Goal: Task Accomplishment & Management: Use online tool/utility

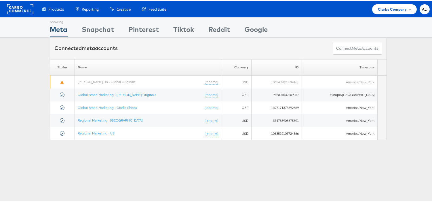
click at [393, 10] on span "Clarks Company" at bounding box center [392, 8] width 29 height 6
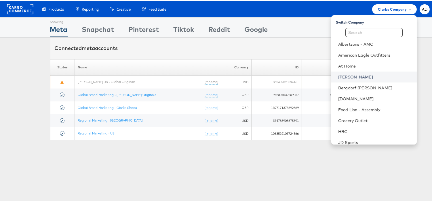
click at [338, 74] on link "[PERSON_NAME]" at bounding box center [375, 76] width 74 height 6
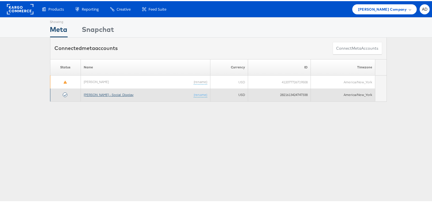
click at [107, 95] on link "[PERSON_NAME] - Social_Display" at bounding box center [109, 94] width 50 height 4
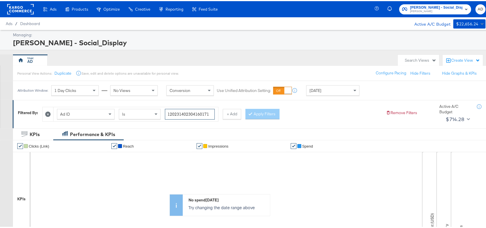
click at [212, 117] on input "120231402304160171" at bounding box center [190, 113] width 50 height 11
paste input "9"
click at [212, 117] on input "120231402304160171" at bounding box center [190, 113] width 50 height 11
type input "120231402304190171"
click at [264, 115] on button "Apply Filters" at bounding box center [263, 113] width 34 height 10
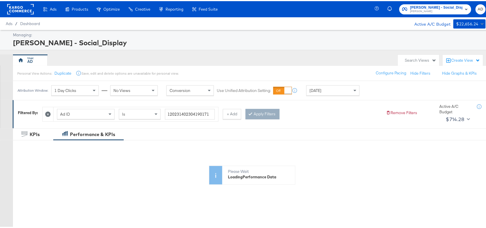
scroll to position [133, 0]
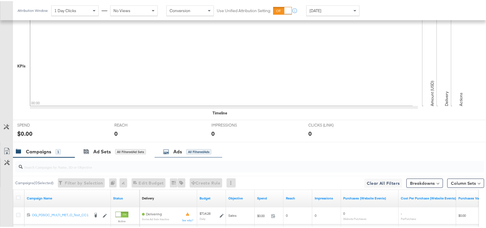
click at [176, 156] on div "Ads All Filtered Ads" at bounding box center [189, 150] width 68 height 12
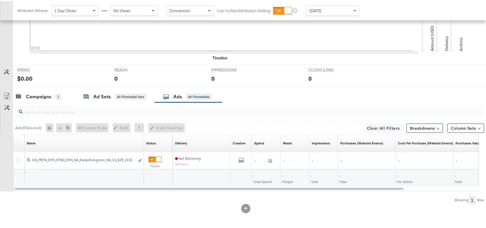
scroll to position [189, 0]
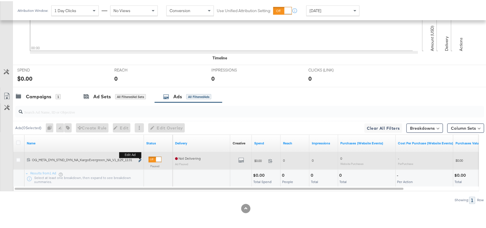
click at [140, 159] on icon "link" at bounding box center [140, 159] width 3 height 3
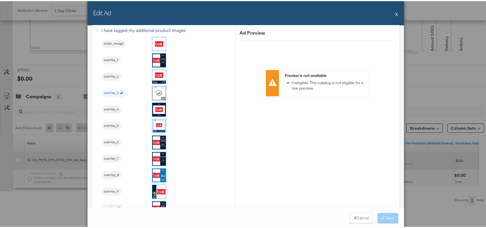
scroll to position [622, 0]
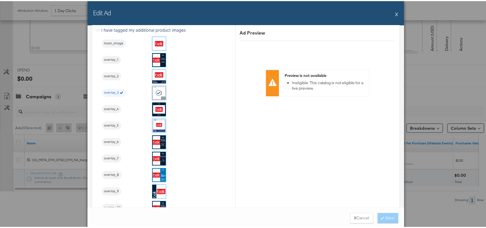
click at [392, 14] on div "Edit Ad X" at bounding box center [246, 12] width 317 height 24
click at [395, 12] on button "X" at bounding box center [396, 13] width 3 height 12
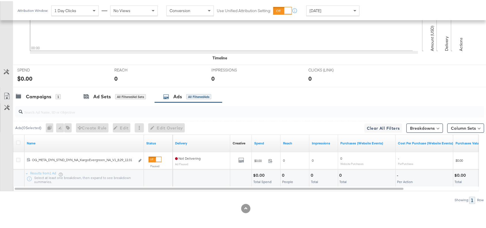
scroll to position [0, 0]
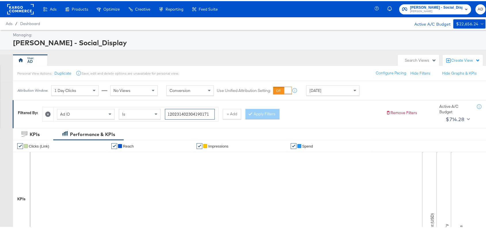
click at [213, 111] on input "120231402304190171" at bounding box center [190, 113] width 50 height 11
paste input "6"
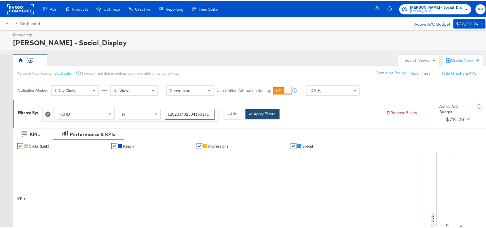
type input "120231402304160171"
click at [273, 114] on button "Apply Filters" at bounding box center [263, 113] width 34 height 10
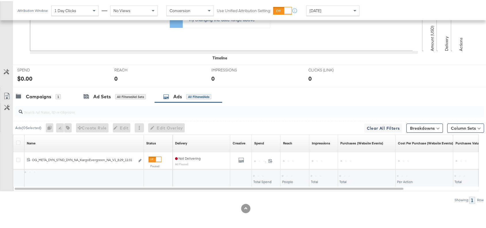
scroll to position [189, 0]
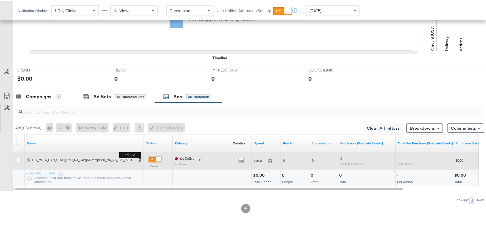
click at [141, 160] on icon "link" at bounding box center [140, 159] width 3 height 3
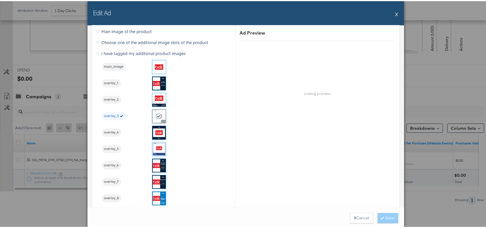
scroll to position [599, 0]
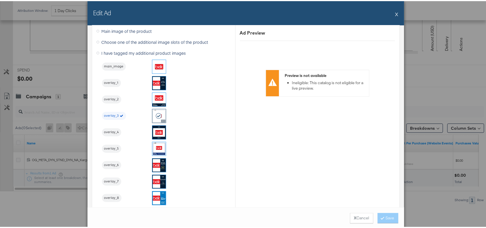
click at [395, 13] on button "X" at bounding box center [396, 13] width 3 height 12
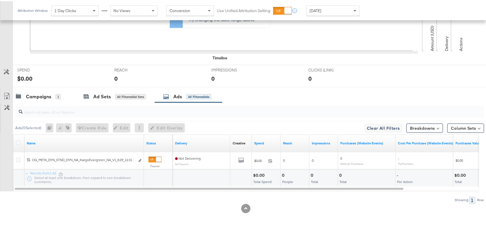
scroll to position [0, 0]
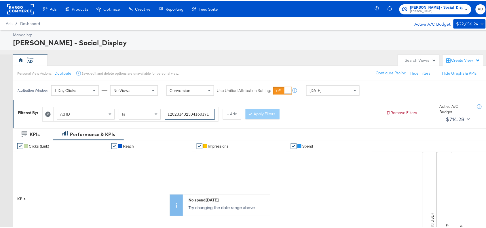
click at [210, 116] on input "120231402304160171" at bounding box center [190, 113] width 50 height 11
paste input "461622"
click at [210, 116] on input "120231404616220171" at bounding box center [190, 113] width 50 height 11
type input "120231404616220171"
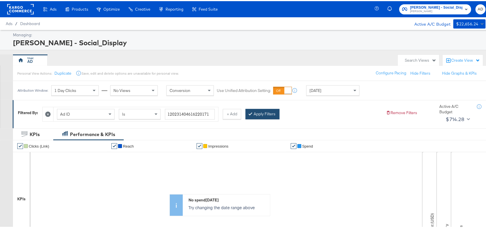
click at [273, 113] on button "Apply Filters" at bounding box center [263, 113] width 34 height 10
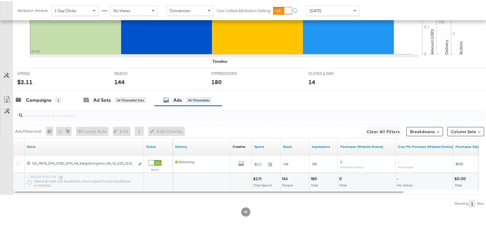
scroll to position [189, 0]
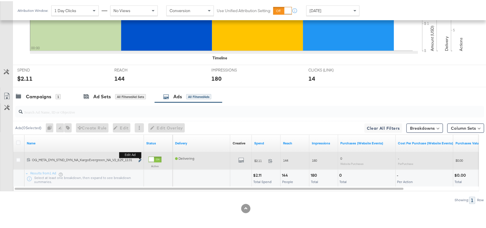
click at [139, 159] on icon "link" at bounding box center [140, 159] width 3 height 3
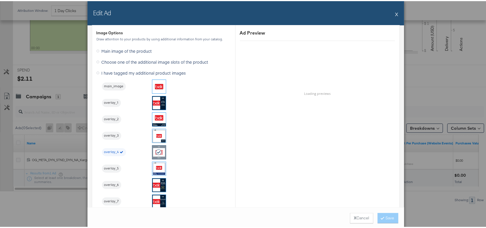
scroll to position [580, 0]
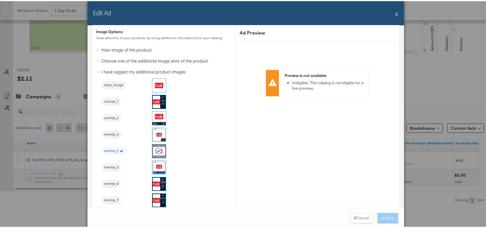
click at [395, 13] on button "X" at bounding box center [396, 13] width 3 height 12
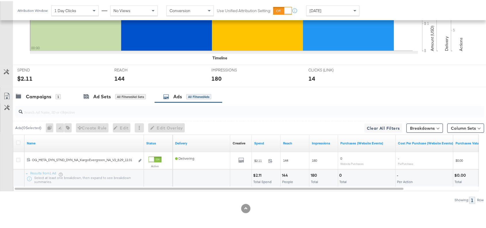
scroll to position [0, 0]
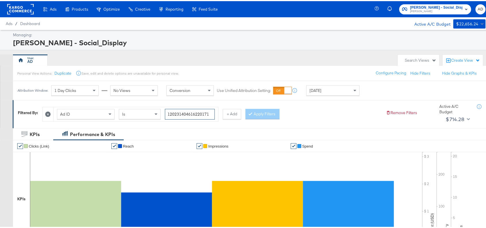
click at [208, 113] on input "120231404616220171" at bounding box center [190, 113] width 50 height 11
paste input "0"
click at [272, 113] on button "Apply Filters" at bounding box center [263, 113] width 34 height 10
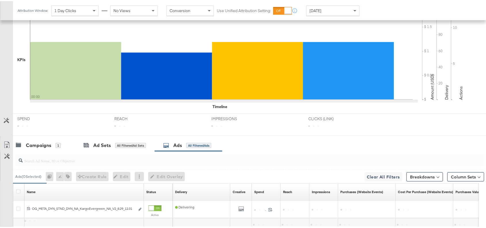
scroll to position [189, 0]
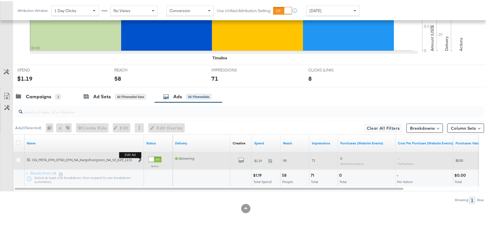
click at [140, 159] on icon "link" at bounding box center [140, 159] width 3 height 3
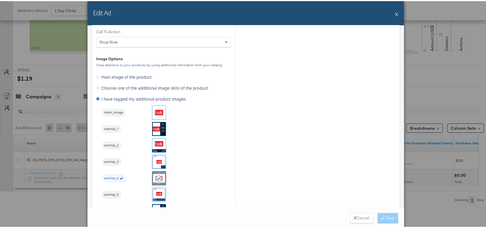
scroll to position [555, 0]
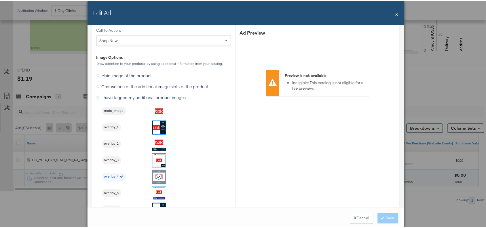
click at [395, 14] on button "X" at bounding box center [396, 13] width 3 height 12
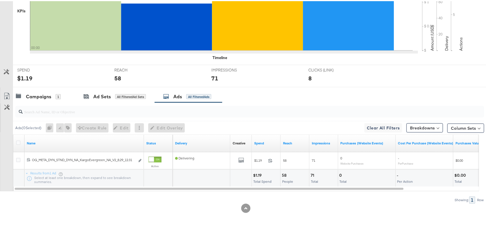
scroll to position [0, 0]
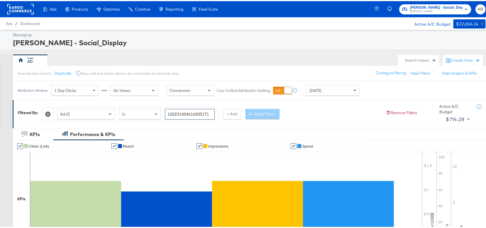
click at [209, 115] on input "120231404616200171" at bounding box center [190, 113] width 50 height 11
paste input "60453057"
type input "120231604530570171"
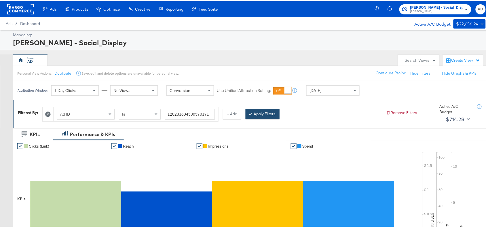
click at [276, 113] on button "Apply Filters" at bounding box center [263, 113] width 34 height 10
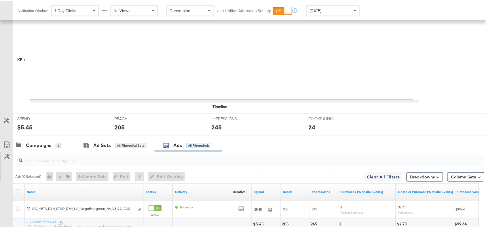
scroll to position [189, 0]
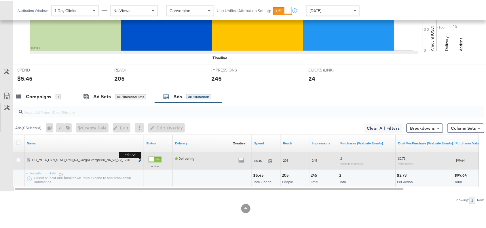
click at [141, 159] on icon "link" at bounding box center [140, 159] width 3 height 3
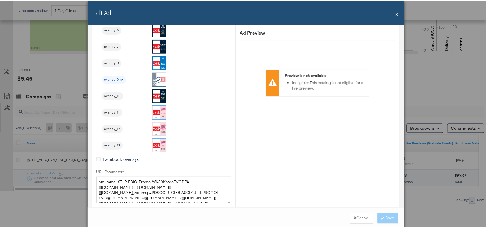
scroll to position [734, 0]
click at [395, 12] on button "X" at bounding box center [396, 13] width 3 height 12
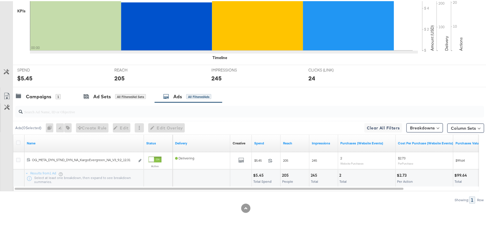
scroll to position [0, 0]
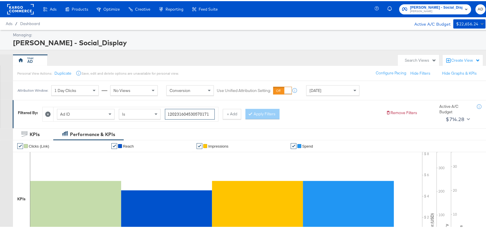
click at [209, 112] on input "120231604530570171" at bounding box center [190, 113] width 50 height 11
paste input "4"
click at [269, 110] on button "Apply Filters" at bounding box center [263, 113] width 34 height 10
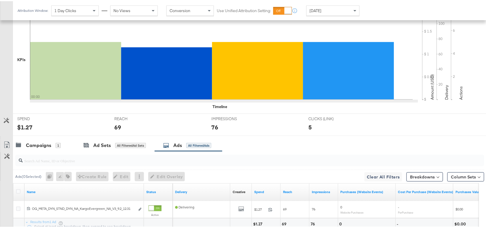
scroll to position [150, 0]
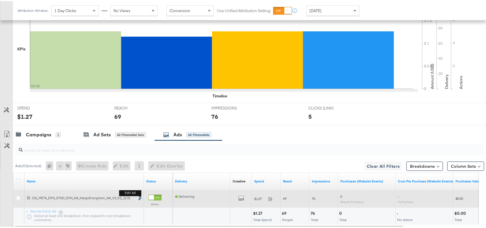
click at [140, 198] on icon "link" at bounding box center [140, 197] width 3 height 3
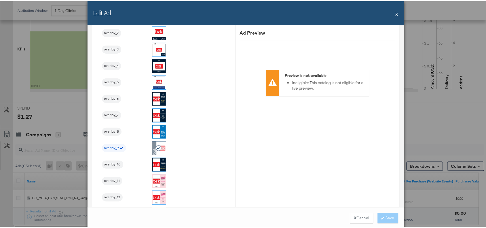
scroll to position [666, 0]
click at [395, 11] on button "X" at bounding box center [396, 13] width 3 height 12
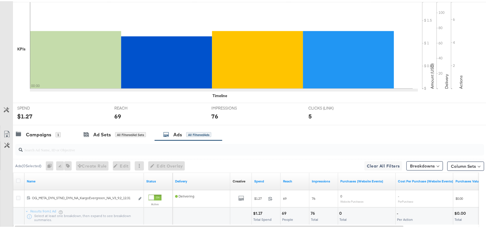
scroll to position [0, 0]
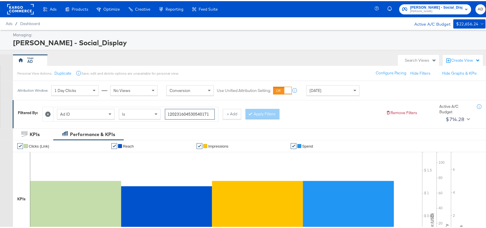
click at [211, 115] on input "120231604530540171" at bounding box center [190, 113] width 50 height 11
paste input "43463476"
click at [265, 113] on button "Apply Filters" at bounding box center [263, 113] width 34 height 10
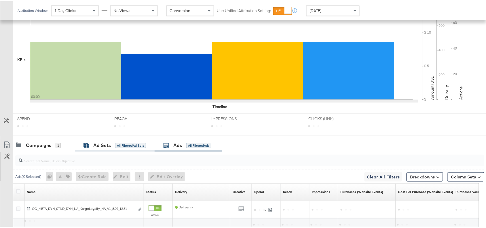
scroll to position [189, 0]
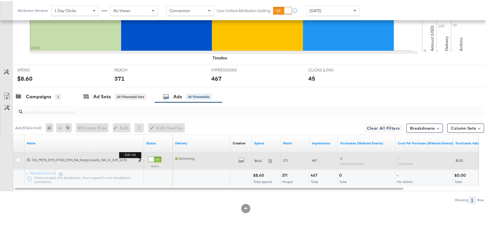
click at [139, 158] on icon "link" at bounding box center [140, 159] width 3 height 3
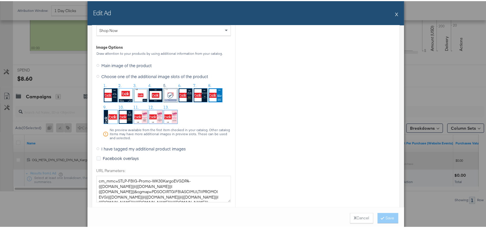
scroll to position [577, 0]
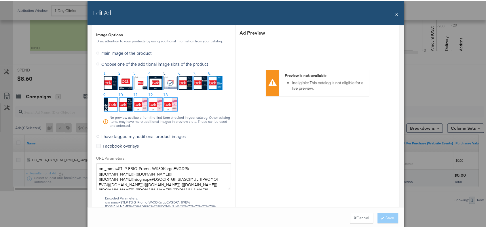
click at [395, 14] on button "X" at bounding box center [396, 13] width 3 height 12
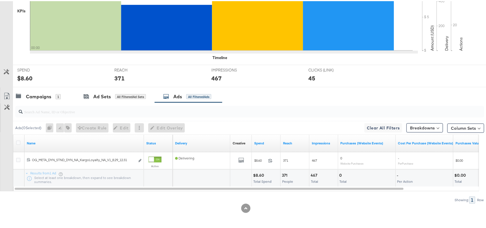
scroll to position [0, 0]
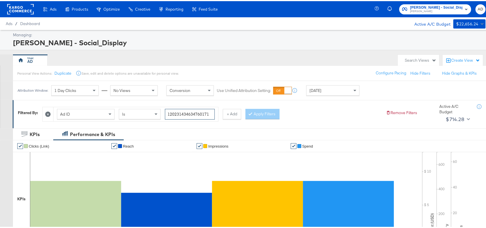
click at [211, 112] on input "120231434634760171" at bounding box center [190, 113] width 50 height 11
paste input "0466415"
click at [211, 112] on input "120231404664150171" at bounding box center [190, 113] width 50 height 11
type input "120231404664150171"
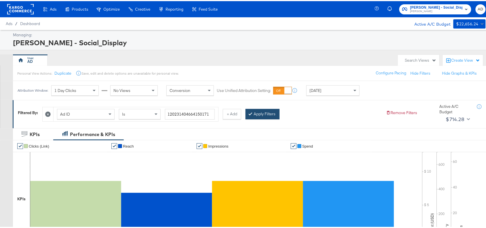
click at [263, 112] on button "Apply Filters" at bounding box center [263, 113] width 34 height 10
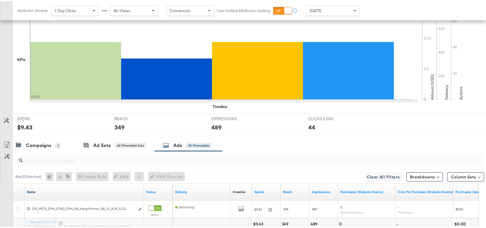
scroll to position [189, 0]
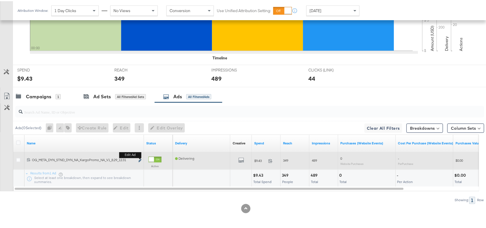
click at [140, 160] on icon "link" at bounding box center [140, 159] width 3 height 3
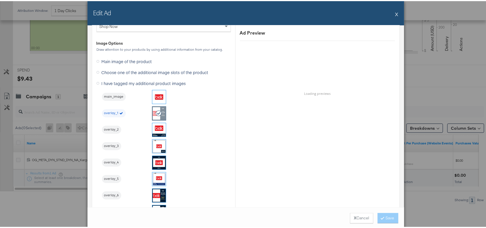
scroll to position [570, 0]
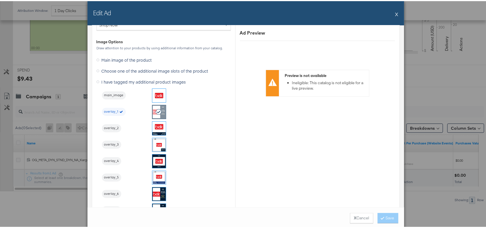
click at [396, 11] on div "Edit Ad X" at bounding box center [246, 12] width 317 height 24
click at [395, 12] on button "X" at bounding box center [396, 13] width 3 height 12
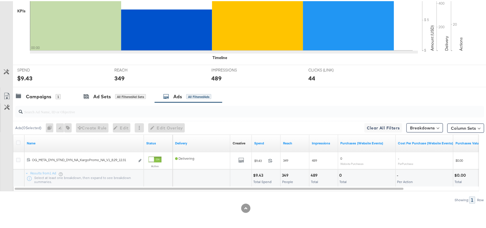
scroll to position [0, 0]
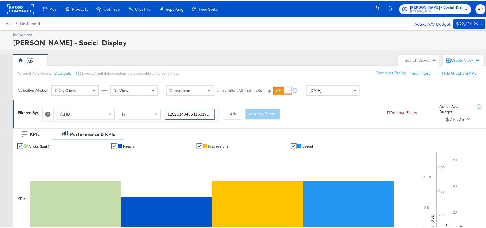
click at [209, 113] on input "120231404664150171" at bounding box center [190, 113] width 50 height 11
paste input "8"
type input "120231404664180171"
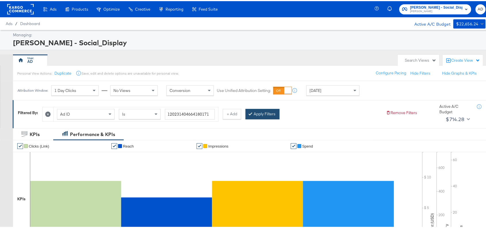
click at [263, 113] on button "Apply Filters" at bounding box center [263, 113] width 34 height 10
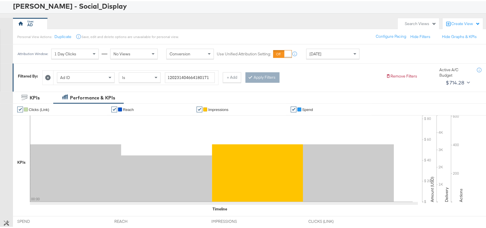
scroll to position [189, 0]
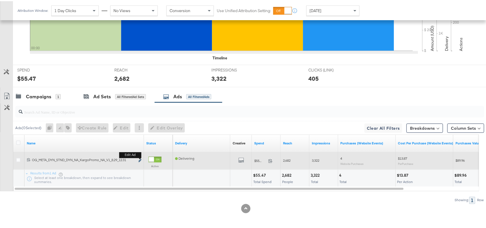
click at [140, 158] on button "Edit ad" at bounding box center [139, 160] width 3 height 6
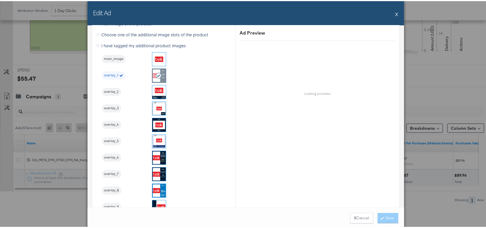
scroll to position [607, 0]
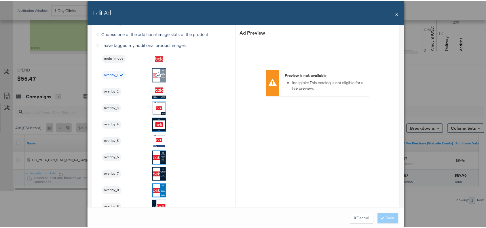
click at [395, 14] on button "X" at bounding box center [396, 13] width 3 height 12
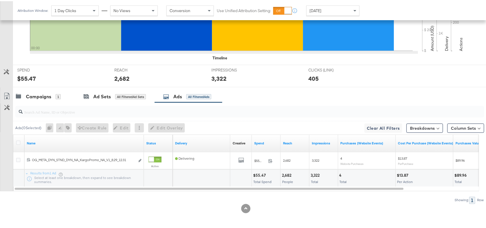
scroll to position [0, 0]
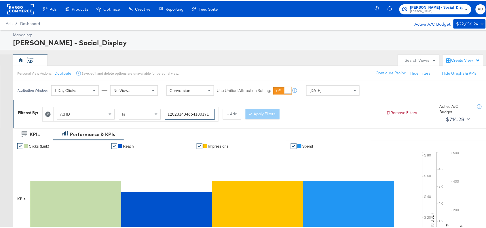
click at [209, 111] on input "120231404664180171" at bounding box center [190, 113] width 50 height 11
paste input "70611"
type input "120231404706110171"
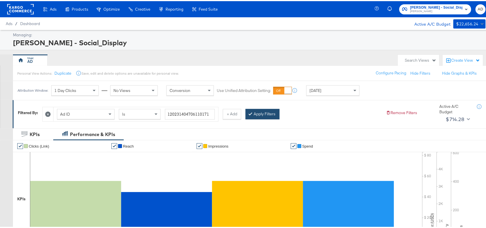
click at [266, 112] on button "Apply Filters" at bounding box center [263, 113] width 34 height 10
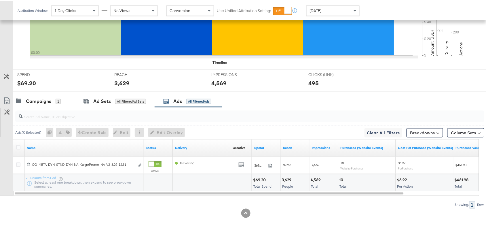
scroll to position [189, 0]
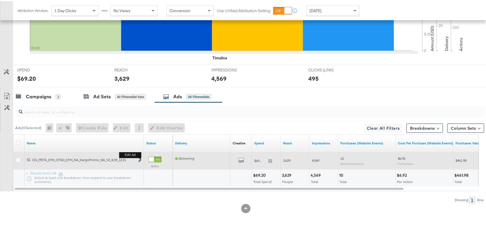
click at [139, 159] on icon "link" at bounding box center [140, 159] width 3 height 3
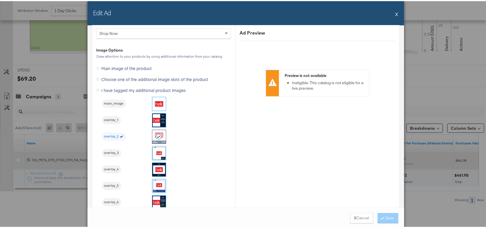
scroll to position [562, 0]
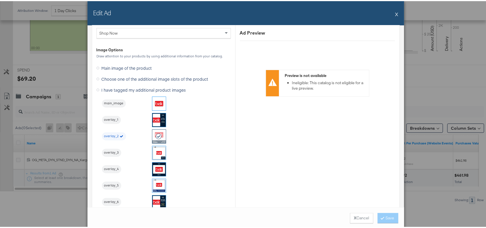
click at [396, 12] on div "Edit Ad X" at bounding box center [246, 12] width 317 height 24
click at [395, 12] on button "X" at bounding box center [396, 13] width 3 height 12
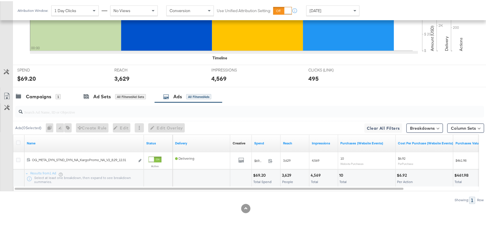
scroll to position [0, 0]
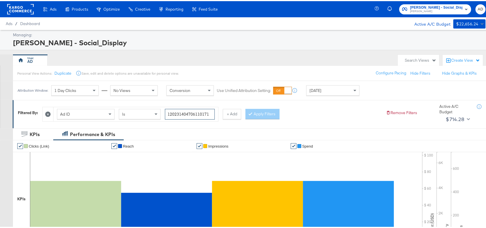
click at [208, 115] on input "120231404706110171" at bounding box center [190, 113] width 50 height 11
paste input "09"
type input "120231404706090171"
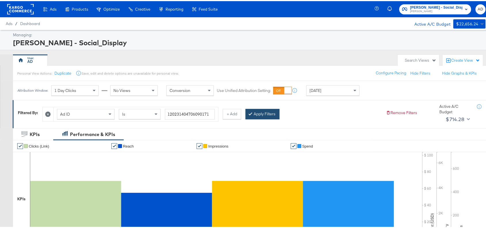
click at [268, 115] on button "Apply Filters" at bounding box center [263, 113] width 34 height 10
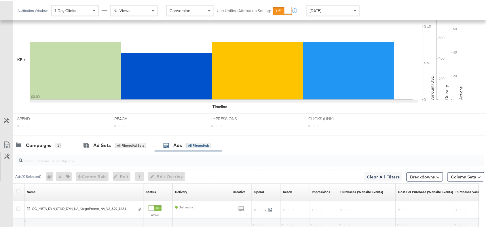
scroll to position [189, 0]
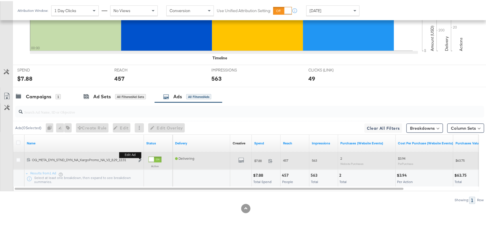
click at [139, 157] on b "Edit ad" at bounding box center [130, 154] width 22 height 6
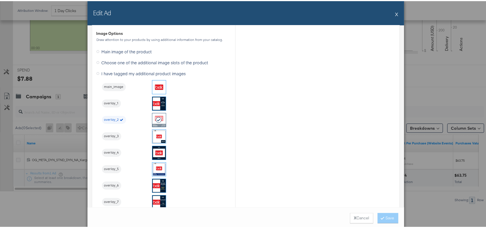
scroll to position [579, 0]
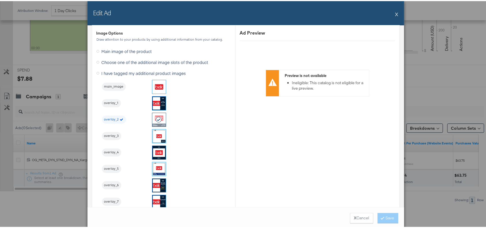
click at [395, 15] on button "X" at bounding box center [396, 13] width 3 height 12
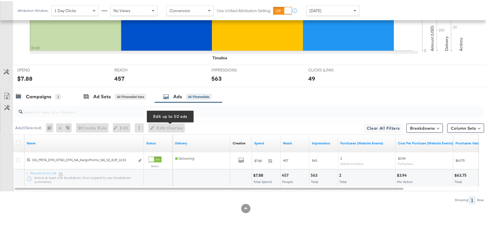
scroll to position [0, 0]
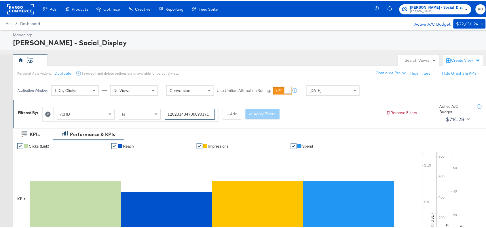
click at [212, 113] on input "120231404706090171" at bounding box center [190, 113] width 50 height 11
paste input "294314675"
click at [260, 115] on button "Apply Filters" at bounding box center [263, 113] width 34 height 10
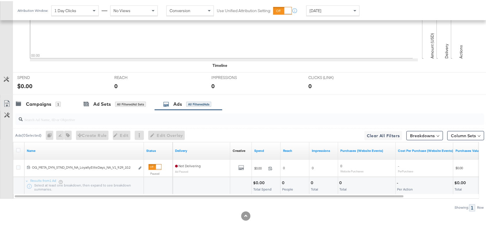
scroll to position [189, 0]
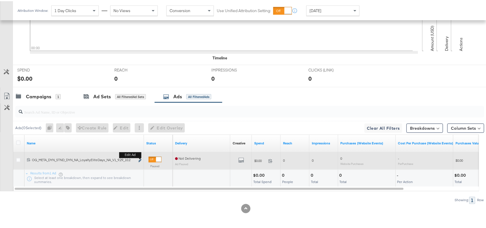
click at [140, 159] on icon "link" at bounding box center [140, 159] width 3 height 3
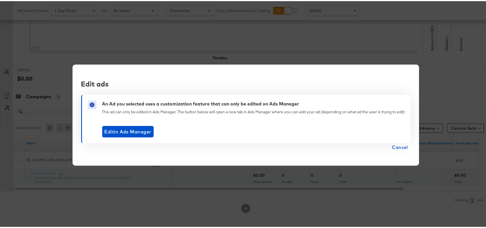
click at [397, 146] on span "Cancel" at bounding box center [400, 146] width 16 height 8
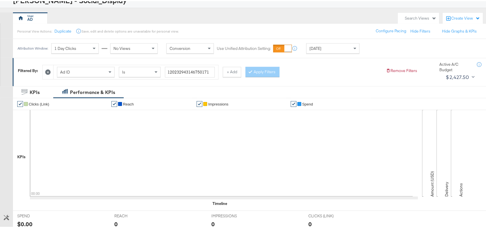
scroll to position [0, 0]
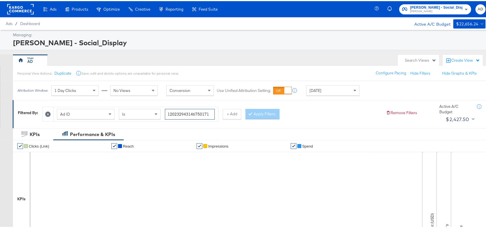
click at [210, 112] on input "120232943146750171" at bounding box center [190, 113] width 50 height 11
paste input "69481230"
type input "120232694812300171"
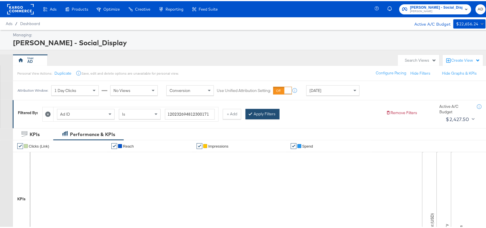
click at [264, 116] on button "Apply Filters" at bounding box center [263, 113] width 34 height 10
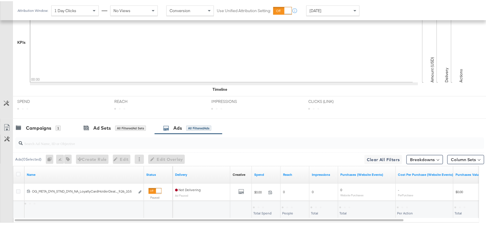
scroll to position [189, 0]
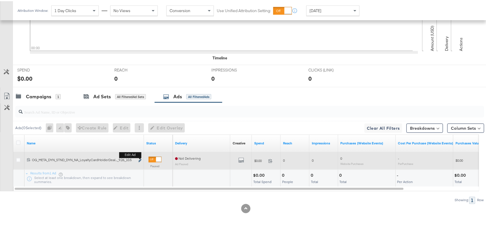
click at [140, 159] on icon "link" at bounding box center [140, 159] width 3 height 3
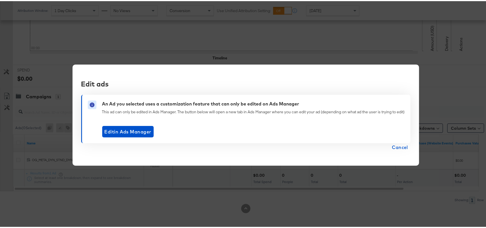
click at [402, 145] on span "Cancel" at bounding box center [400, 146] width 16 height 8
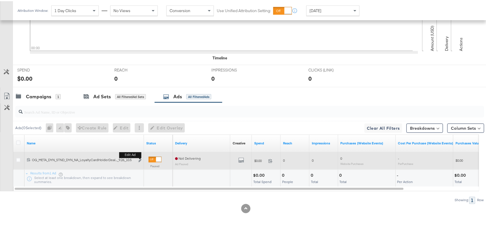
click at [141, 157] on b "Edit ad" at bounding box center [130, 154] width 22 height 6
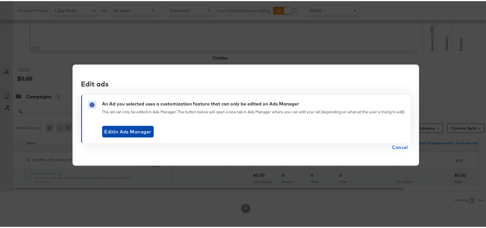
click at [140, 133] on span "Edit in Ads Manager" at bounding box center [128, 130] width 47 height 8
